Goal: Information Seeking & Learning: Learn about a topic

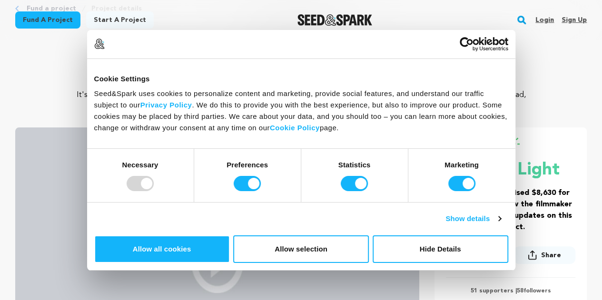
scroll to position [57, 0]
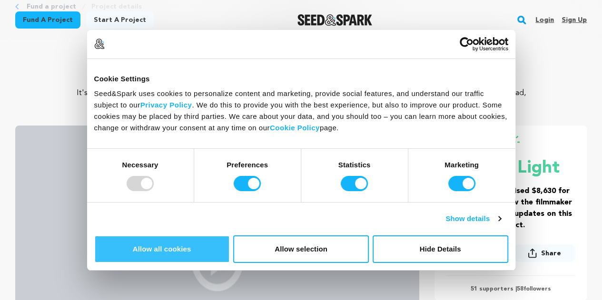
click at [230, 236] on button "Allow all cookies" at bounding box center [162, 250] width 136 height 28
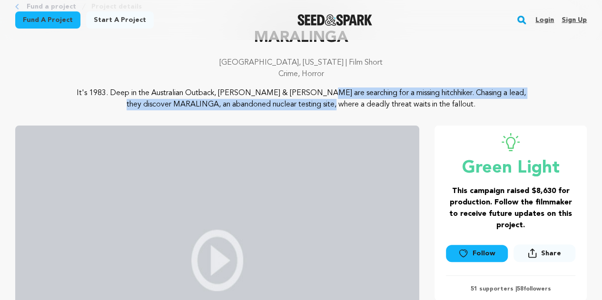
drag, startPoint x: 214, startPoint y: 92, endPoint x: 260, endPoint y: 112, distance: 49.9
click at [260, 112] on div "MARALINGA Los Angeles, California | Film Short Crime, Horror It's 1983. Deep in…" at bounding box center [301, 211] width 572 height 369
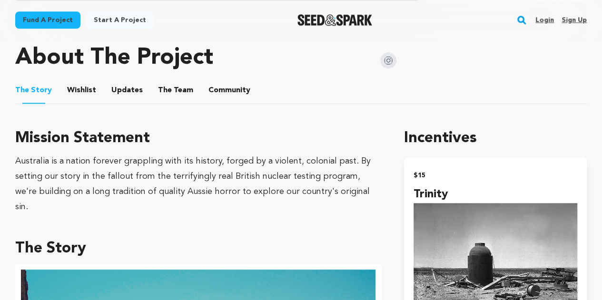
scroll to position [518, 0]
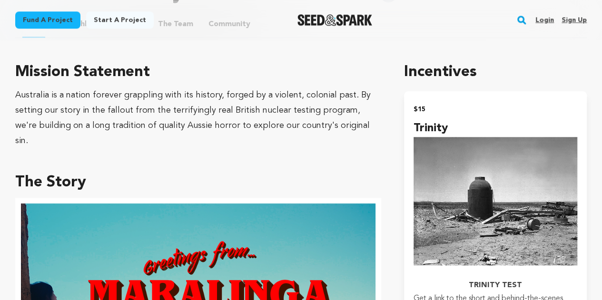
click at [259, 111] on div "Australia is a nation forever grappling with its history, forged by a violent, …" at bounding box center [198, 118] width 366 height 61
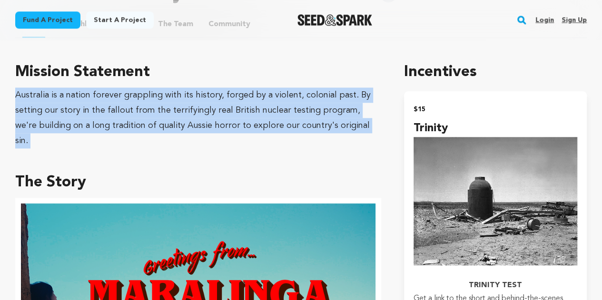
click at [259, 111] on div "Australia is a nation forever grappling with its history, forged by a violent, …" at bounding box center [198, 118] width 366 height 61
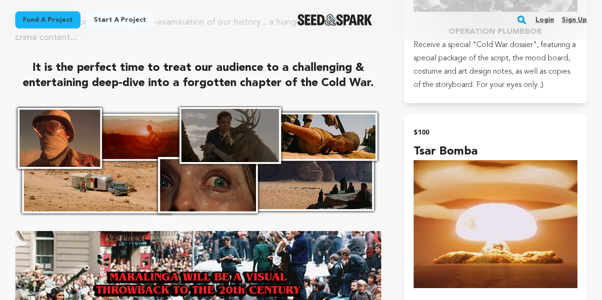
scroll to position [1460, 0]
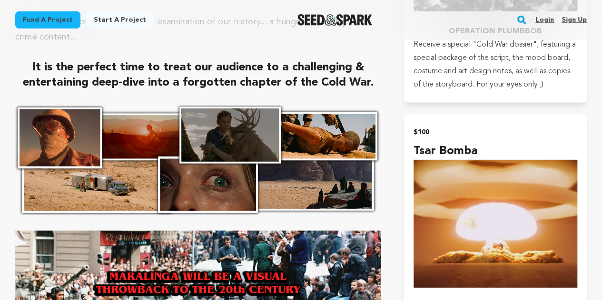
click at [251, 68] on strong "It is the perfect time to treat our audience to a challenging & entertaining de…" at bounding box center [198, 75] width 351 height 27
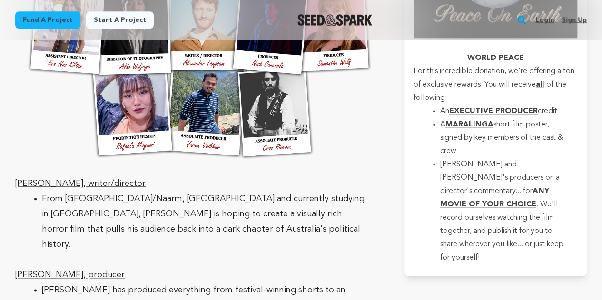
scroll to position [2267, 0]
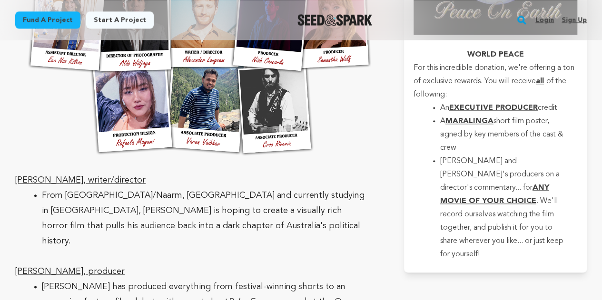
click at [130, 197] on li "From [GEOGRAPHIC_DATA]/Naarm, [GEOGRAPHIC_DATA] and currently studying in [GEOG…" at bounding box center [206, 218] width 328 height 61
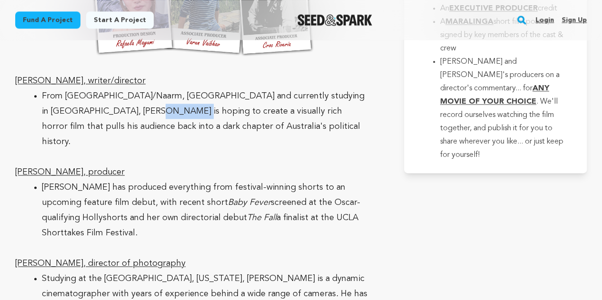
scroll to position [2369, 0]
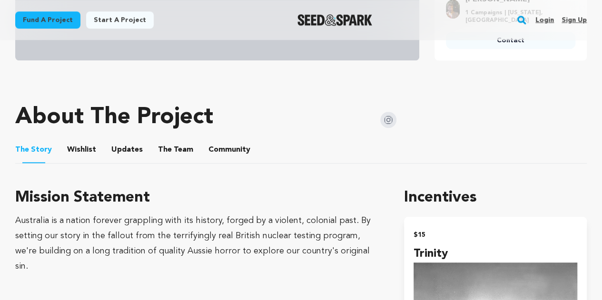
scroll to position [392, 0]
click at [130, 150] on button "Updates" at bounding box center [127, 152] width 23 height 23
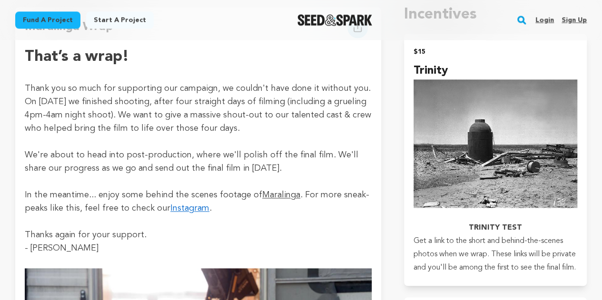
scroll to position [577, 0]
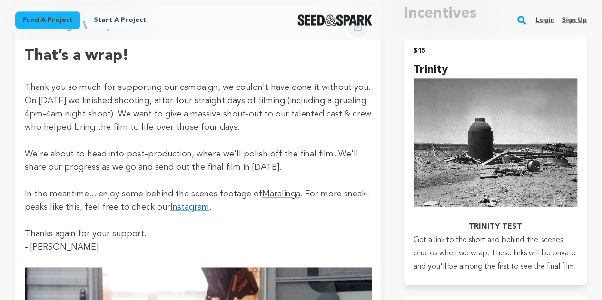
click at [130, 112] on p "Thank you so much for supporting our campaign, we couldn't have done it without…" at bounding box center [198, 107] width 347 height 53
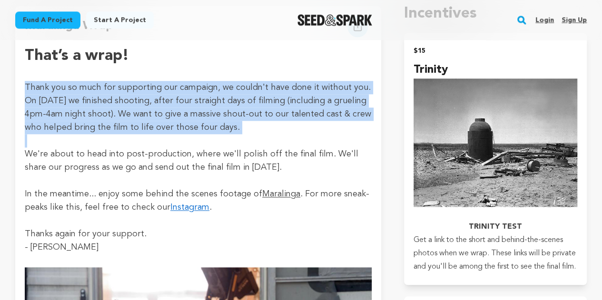
click at [130, 112] on p "Thank you so much for supporting our campaign, we couldn't have done it without…" at bounding box center [198, 107] width 347 height 53
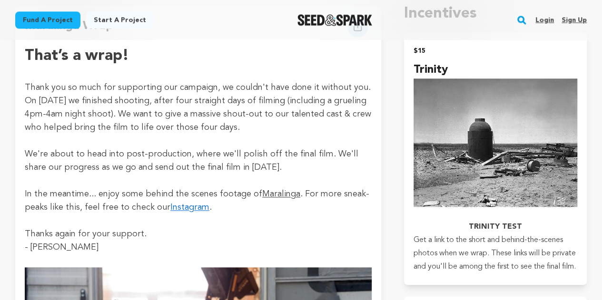
click at [149, 163] on p "We're about to head into post-production, where we'll polish off the final film…" at bounding box center [198, 161] width 347 height 27
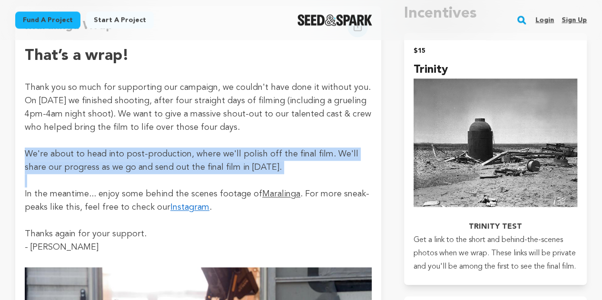
click at [149, 163] on p "We're about to head into post-production, where we'll polish off the final film…" at bounding box center [198, 161] width 347 height 27
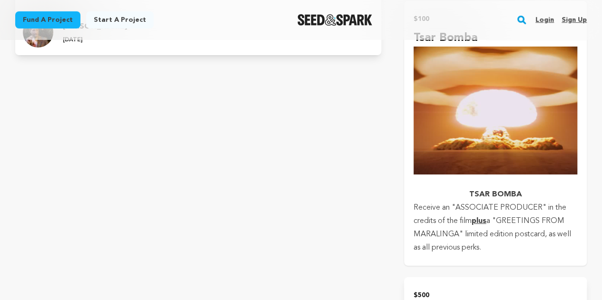
scroll to position [1573, 0]
